Goal: Check status: Check status

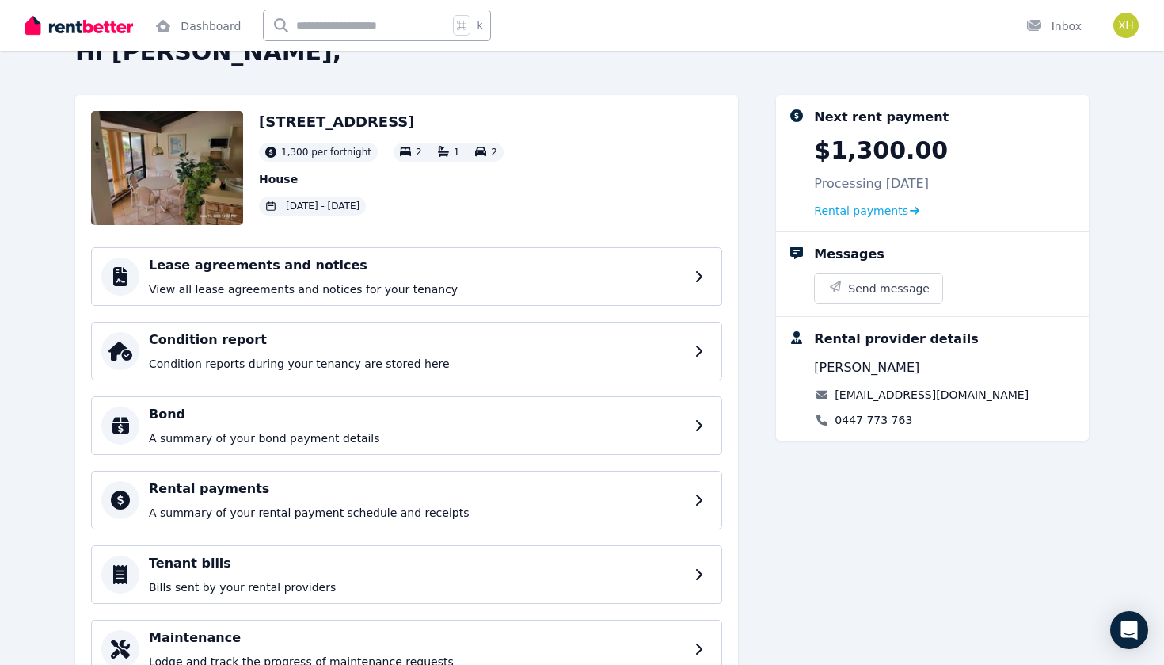
scroll to position [86, 0]
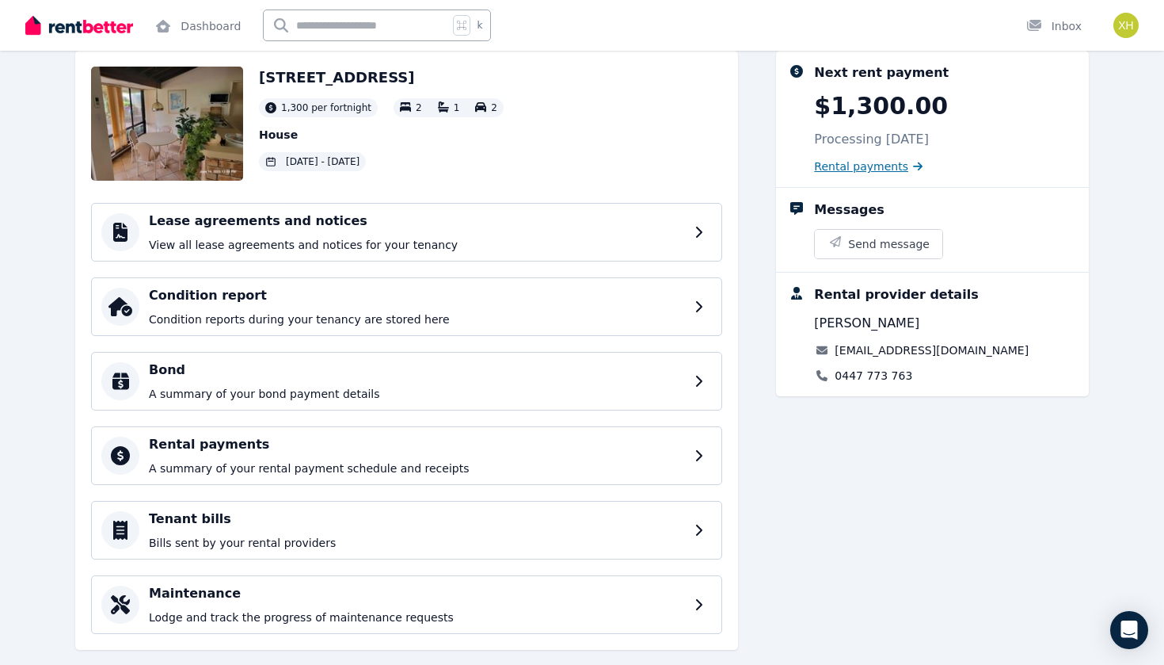
click at [868, 169] on span "Rental payments" at bounding box center [861, 166] width 94 height 16
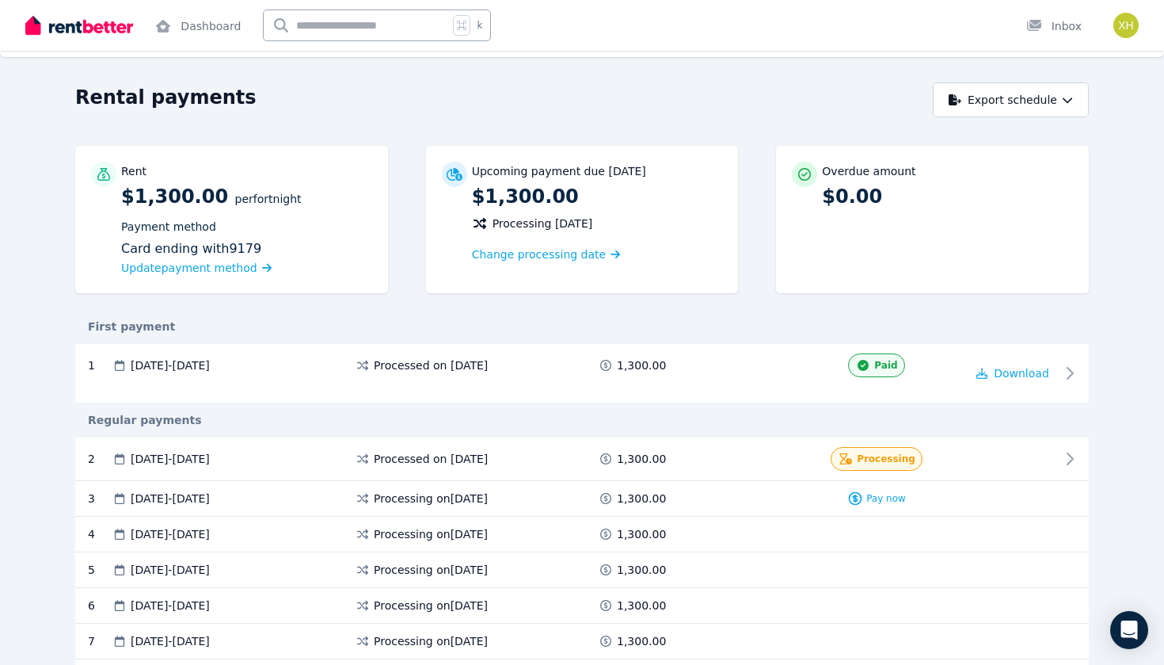
scroll to position [39, 0]
click at [870, 457] on span "Processing" at bounding box center [886, 457] width 59 height 13
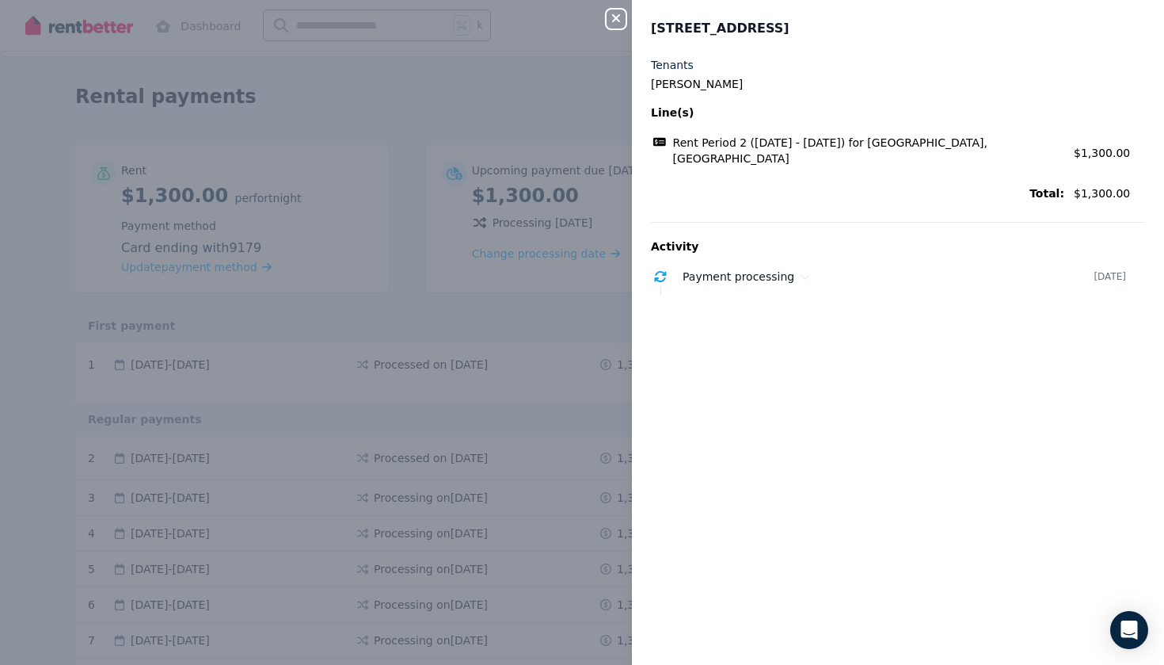
click at [621, 14] on icon "button" at bounding box center [616, 18] width 19 height 13
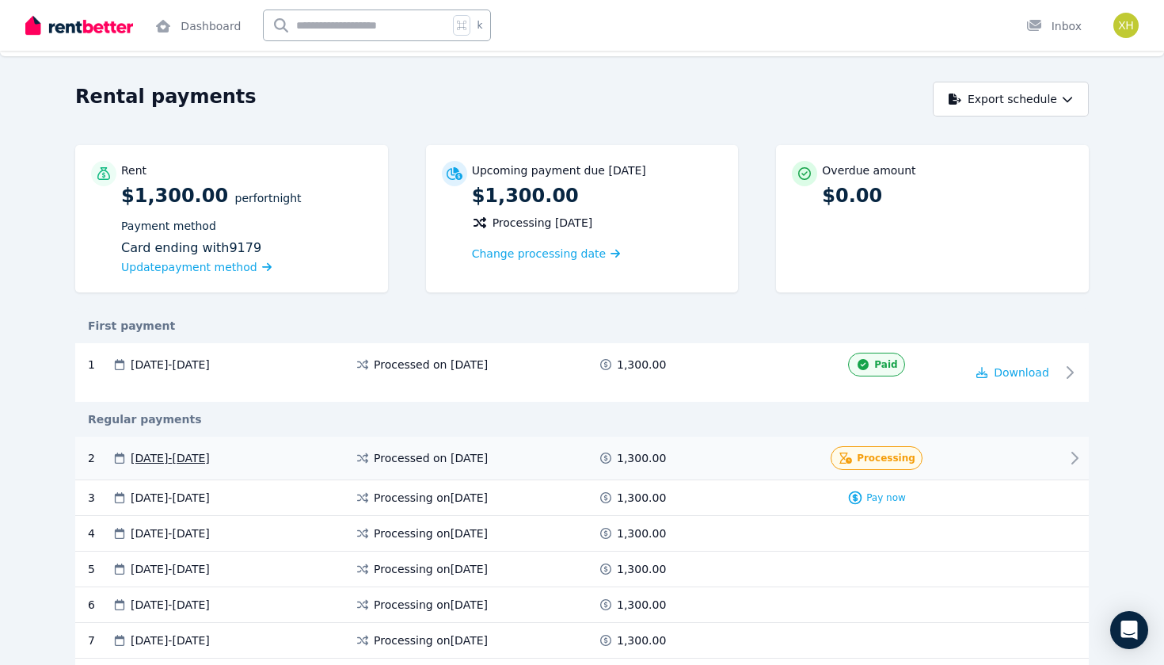
click at [1078, 456] on icon at bounding box center [1074, 457] width 19 height 19
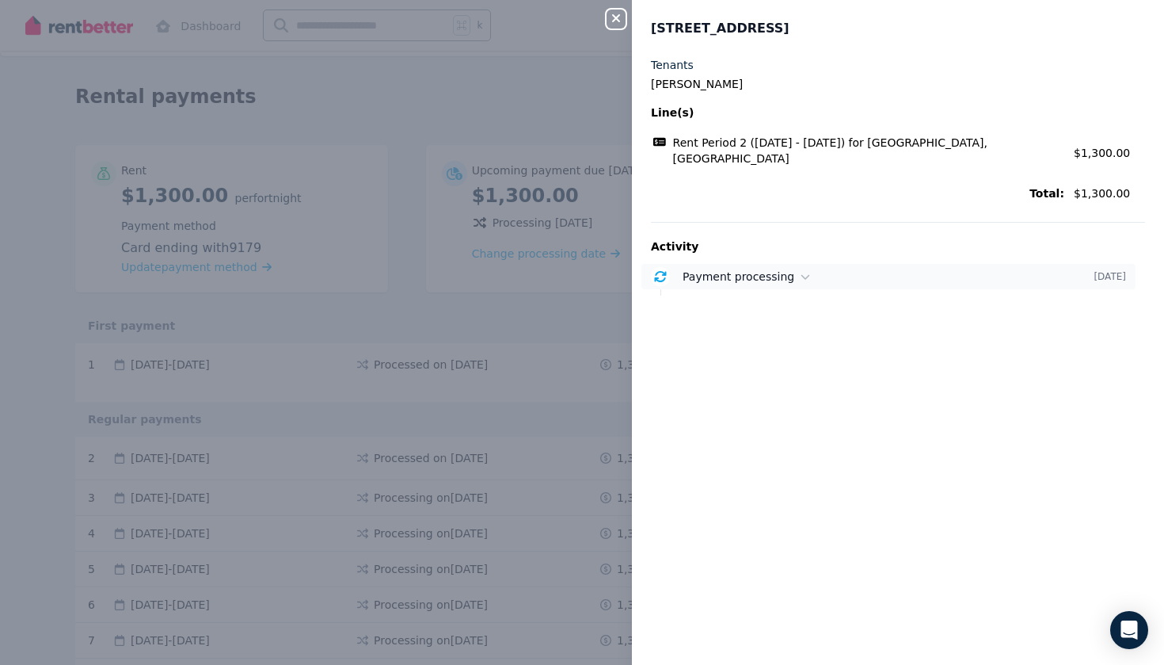
click at [792, 269] on div "Payment processing" at bounding box center [888, 277] width 411 height 16
click at [550, 165] on div "Close panel [GEOGRAPHIC_DATA], Yangebup Tenants Xiaochen Hu Line(s) Rent Period…" at bounding box center [582, 332] width 1164 height 665
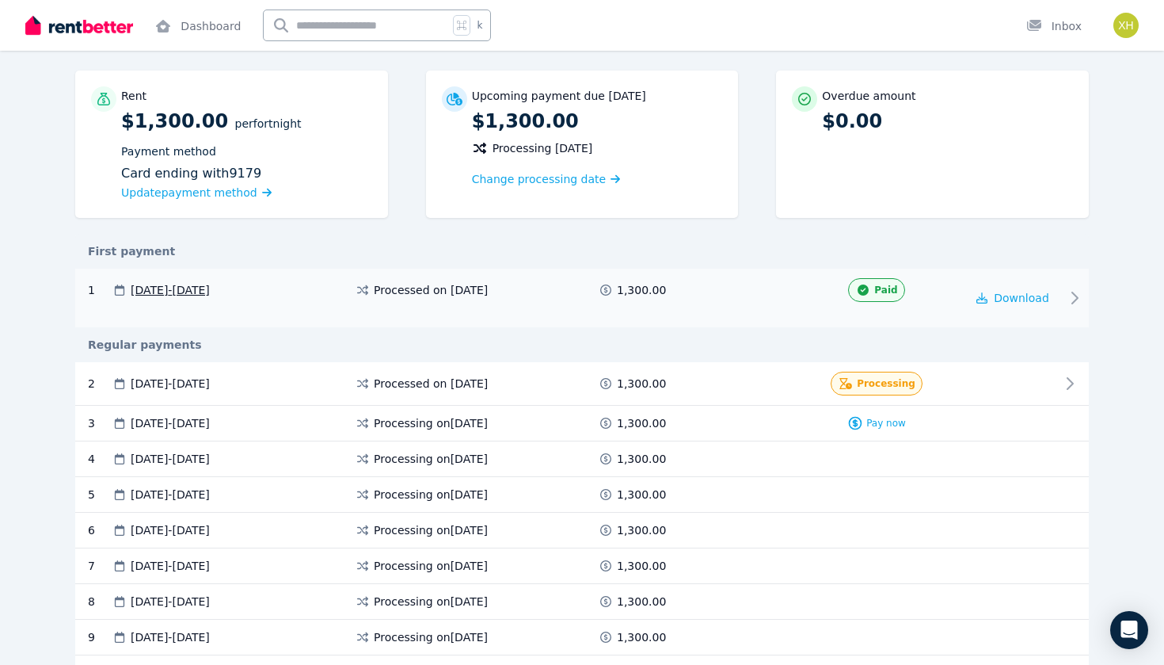
scroll to position [114, 0]
click at [886, 382] on span "Processing" at bounding box center [886, 382] width 59 height 13
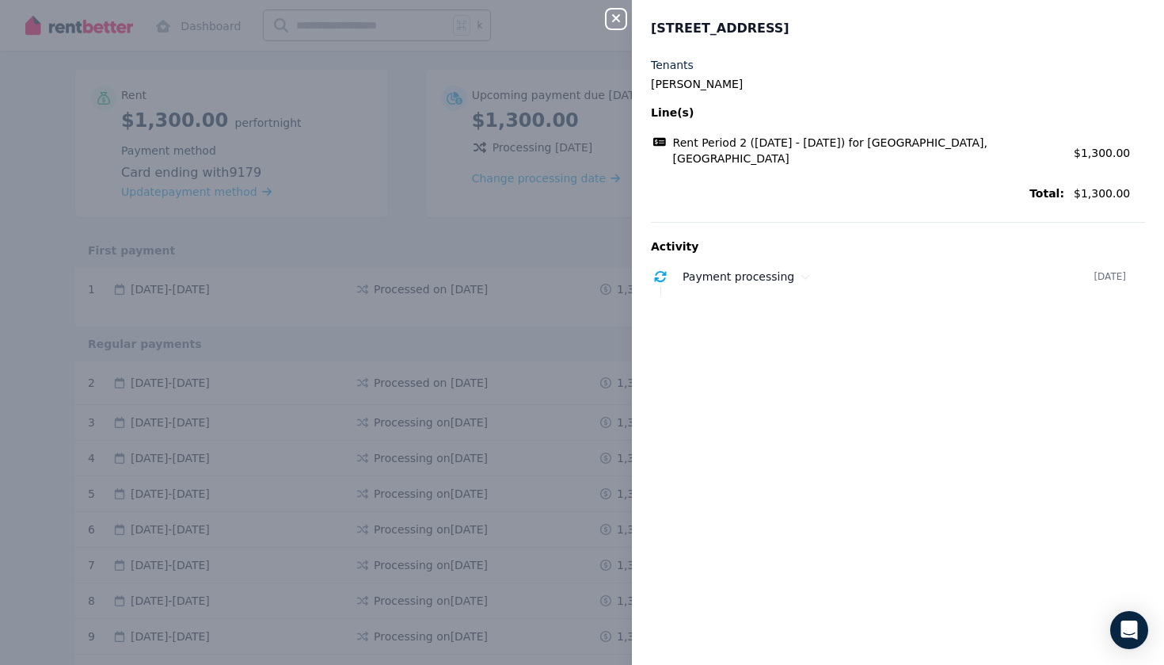
click at [441, 238] on div "Close panel [GEOGRAPHIC_DATA], Yangebup Tenants Xiaochen Hu Line(s) Rent Period…" at bounding box center [582, 332] width 1164 height 665
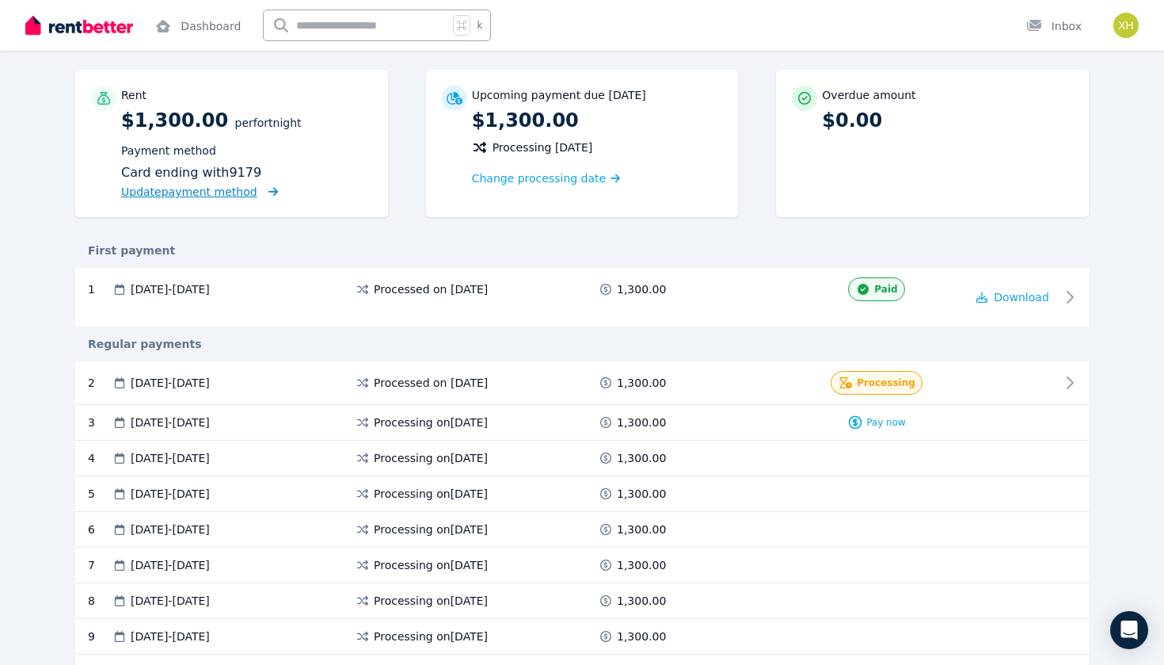
click at [242, 192] on span "Update payment method" at bounding box center [189, 191] width 136 height 13
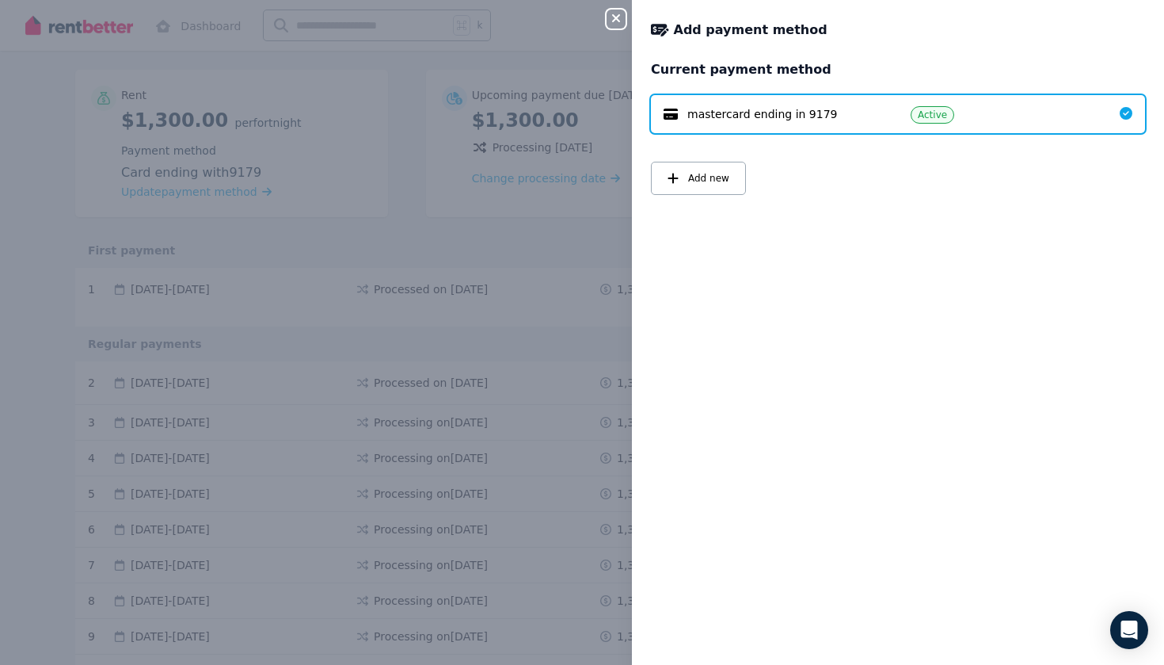
click at [512, 234] on div "Close panel Add payment method Current payment method mastercard ending in 9179…" at bounding box center [582, 332] width 1164 height 665
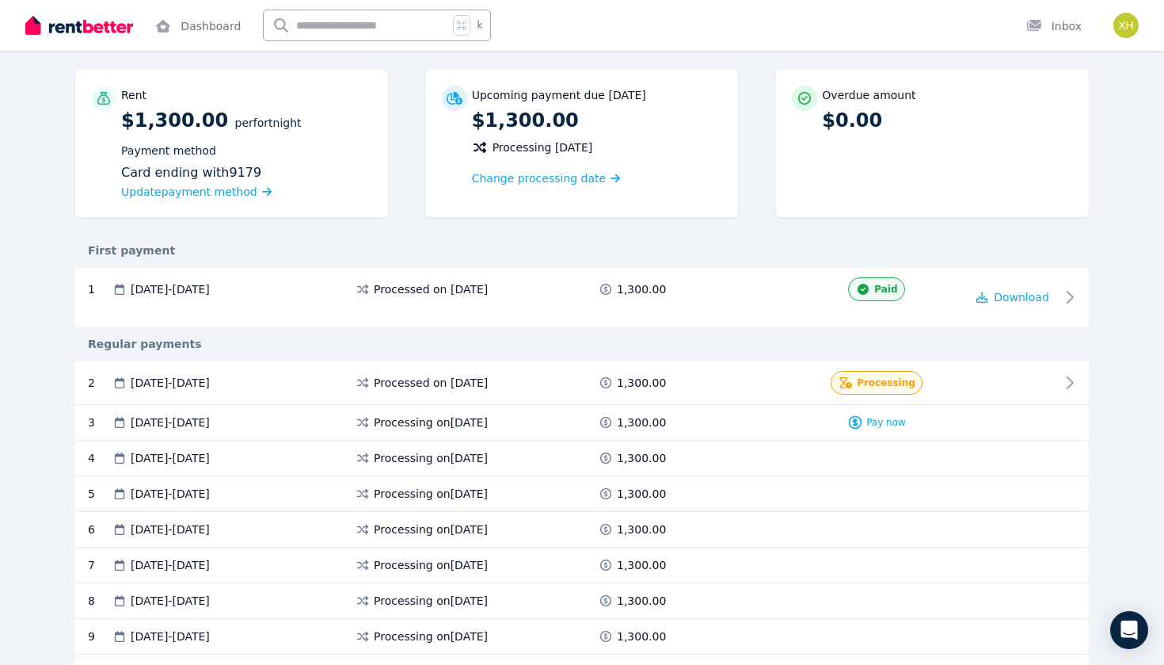
scroll to position [155, 0]
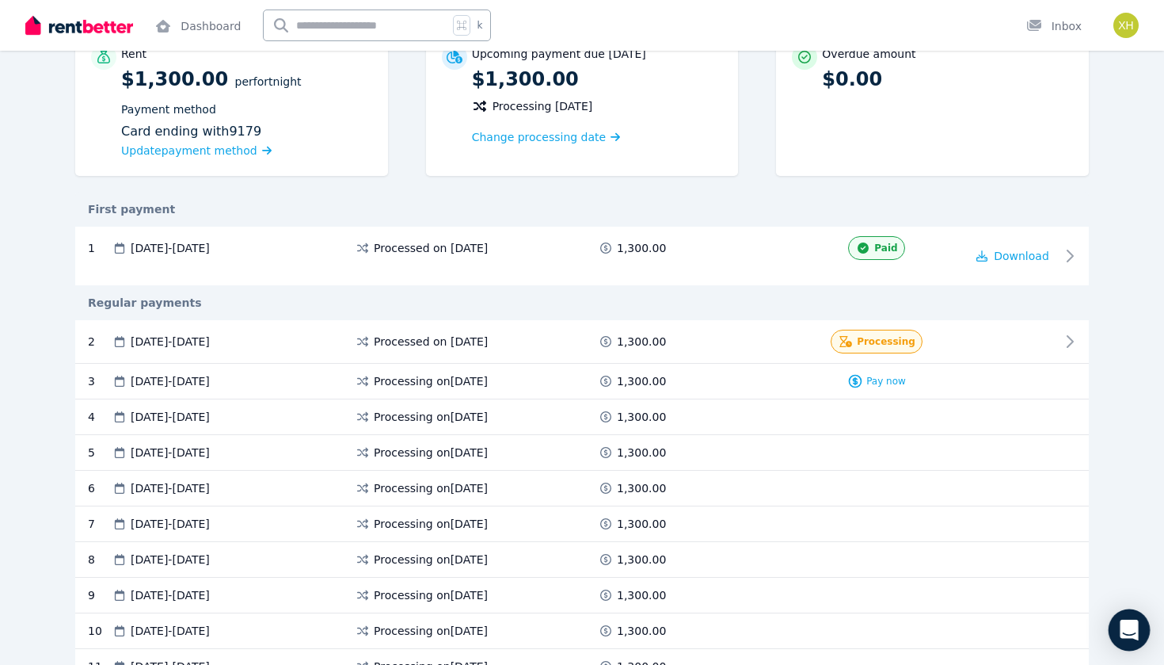
click at [1132, 627] on icon "Open Intercom Messenger" at bounding box center [1129, 629] width 18 height 21
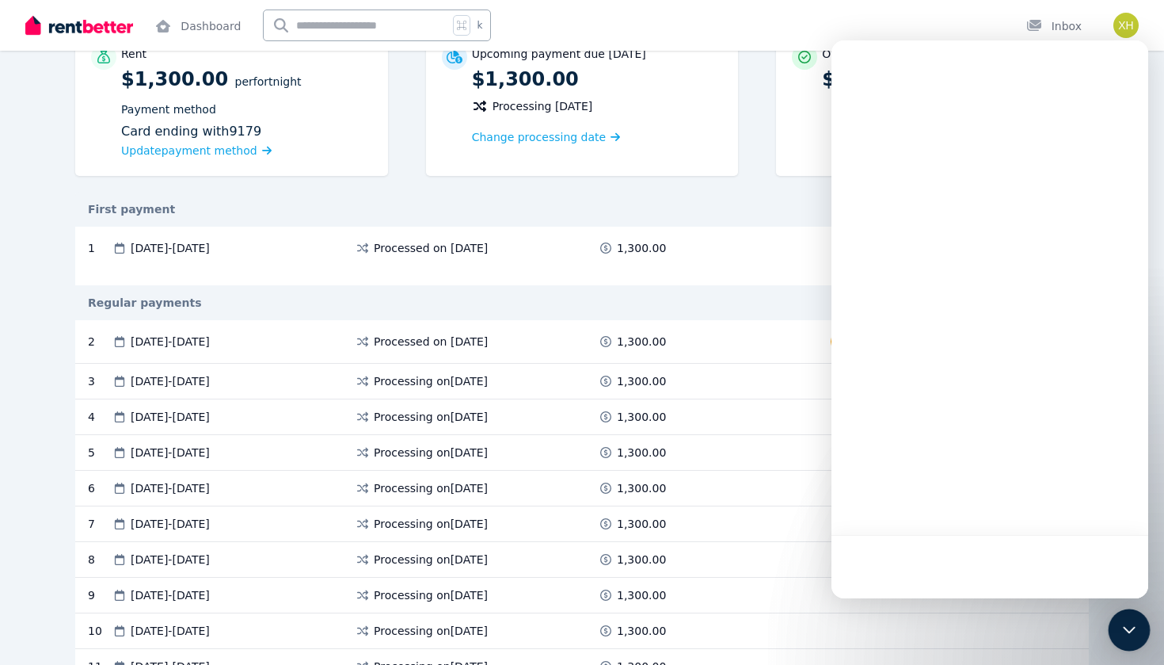
scroll to position [0, 0]
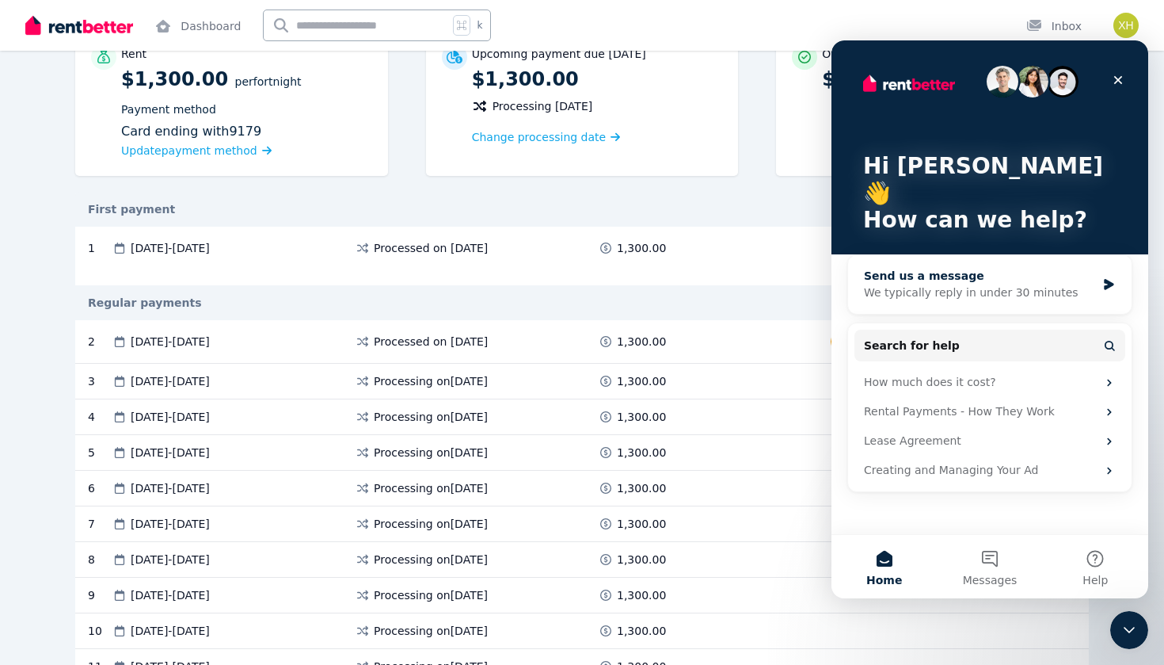
click at [920, 284] on div "We typically reply in under 30 minutes" at bounding box center [980, 292] width 232 height 17
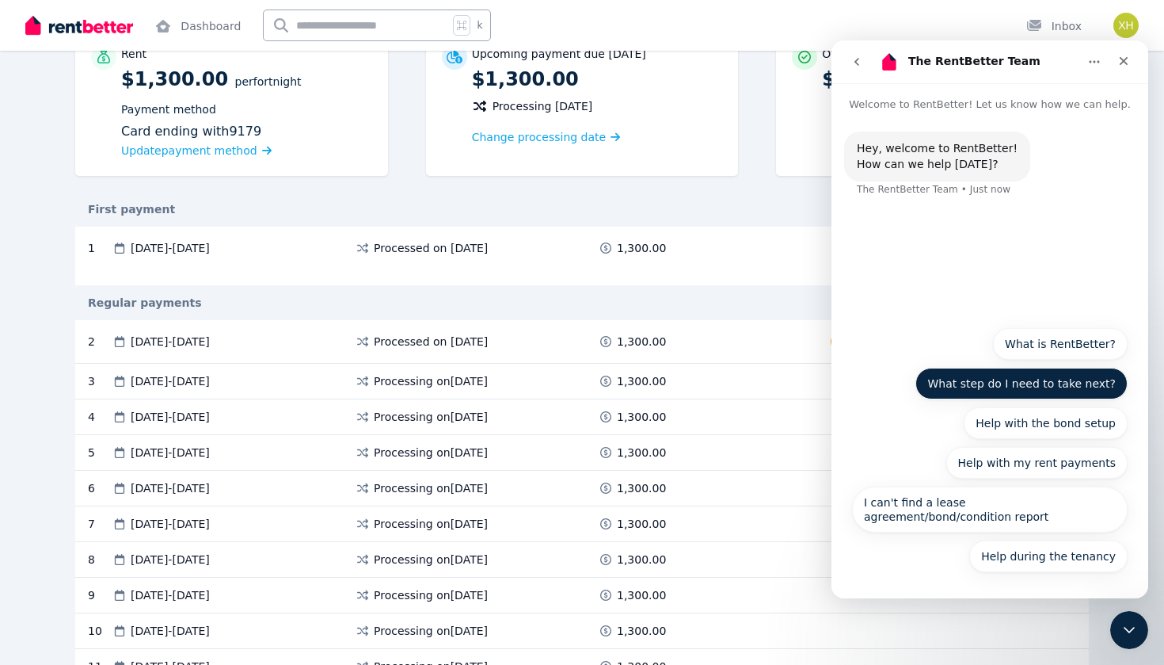
click at [1042, 390] on button "What step do I need to take next?" at bounding box center [1022, 384] width 212 height 32
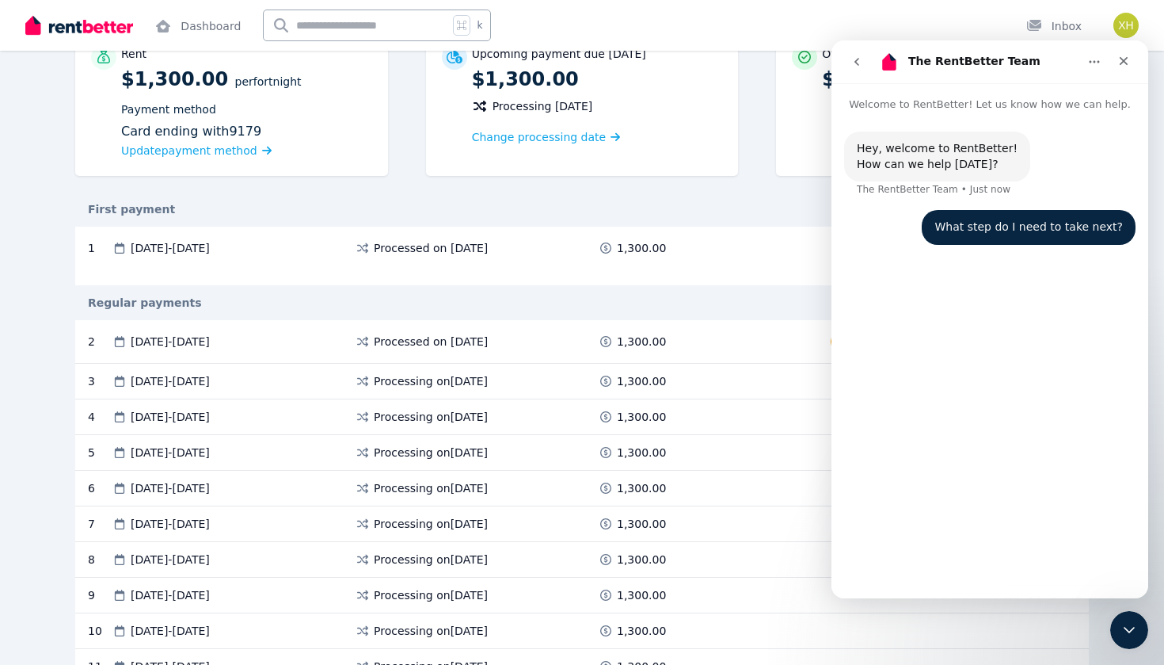
scroll to position [89, 0]
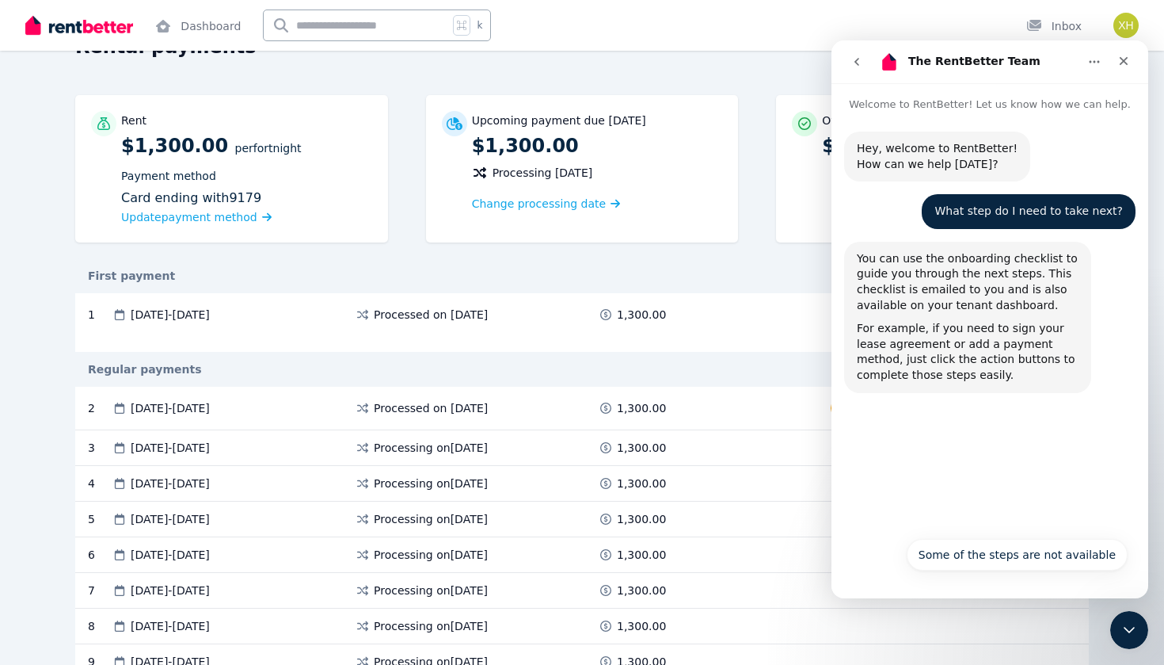
click at [886, 566] on div "Some of the steps are not available Some of the steps are not available" at bounding box center [990, 559] width 276 height 41
click at [1072, 493] on div "Hey, welcome to RentBetter! How can we help [DATE]? The RentBetter Team • Just …" at bounding box center [990, 320] width 317 height 416
click at [1124, 59] on icon "Close" at bounding box center [1124, 61] width 13 height 13
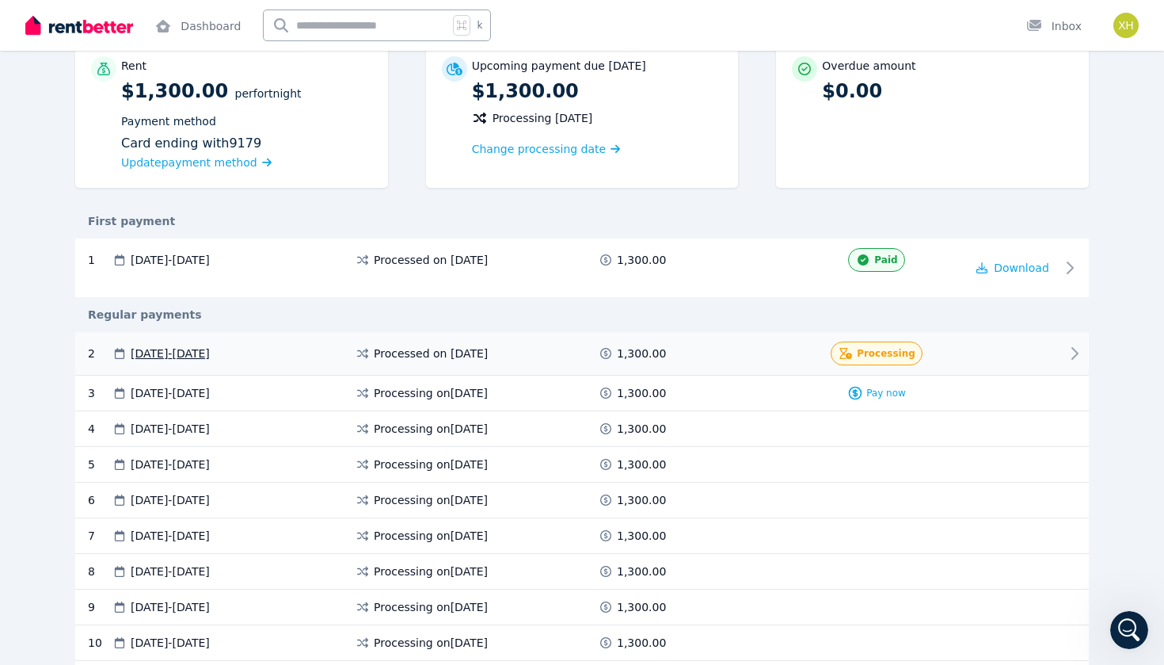
scroll to position [148, 0]
